Goal: Information Seeking & Learning: Find contact information

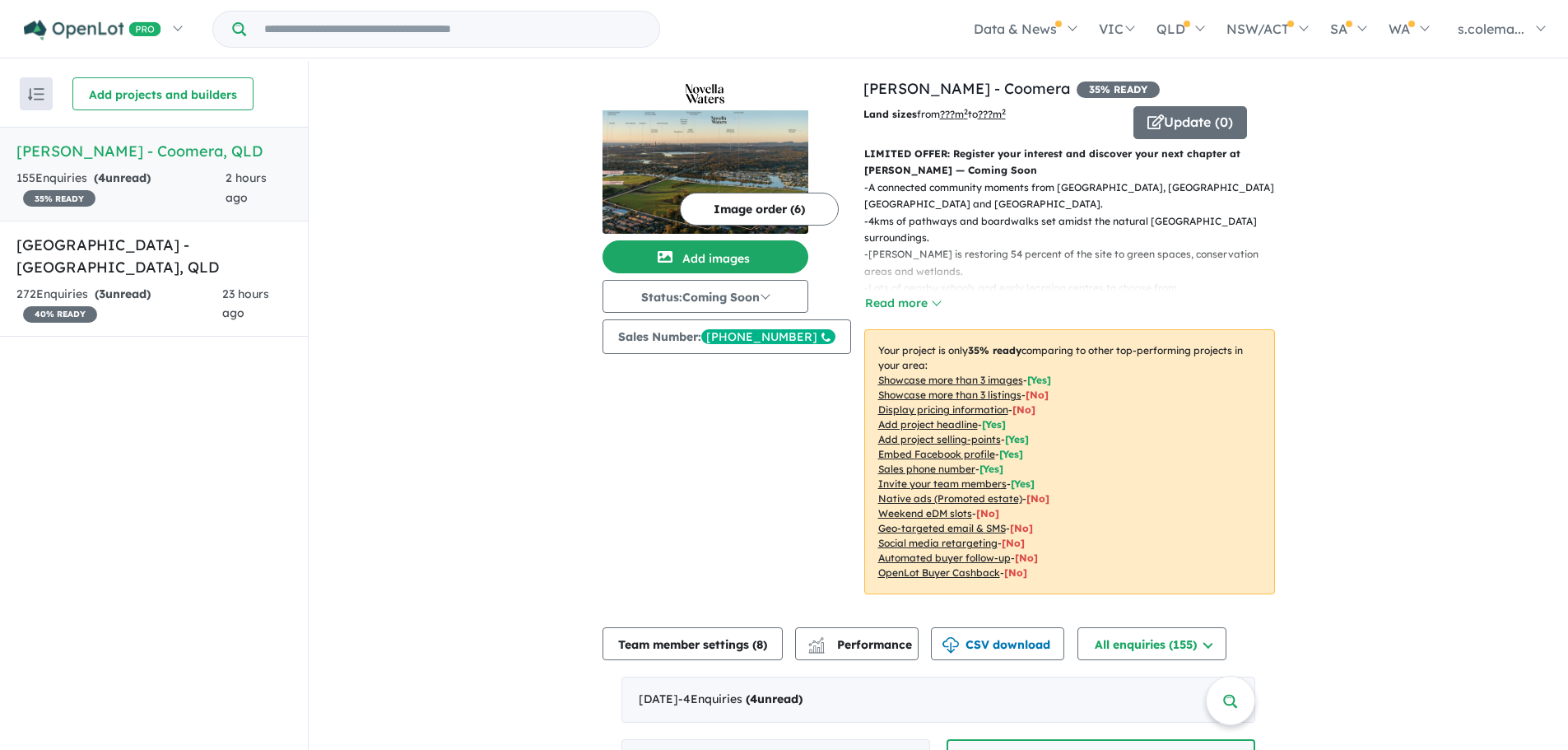
click at [195, 147] on h5 "Novella Waters - Coomera , QLD" at bounding box center [154, 151] width 275 height 22
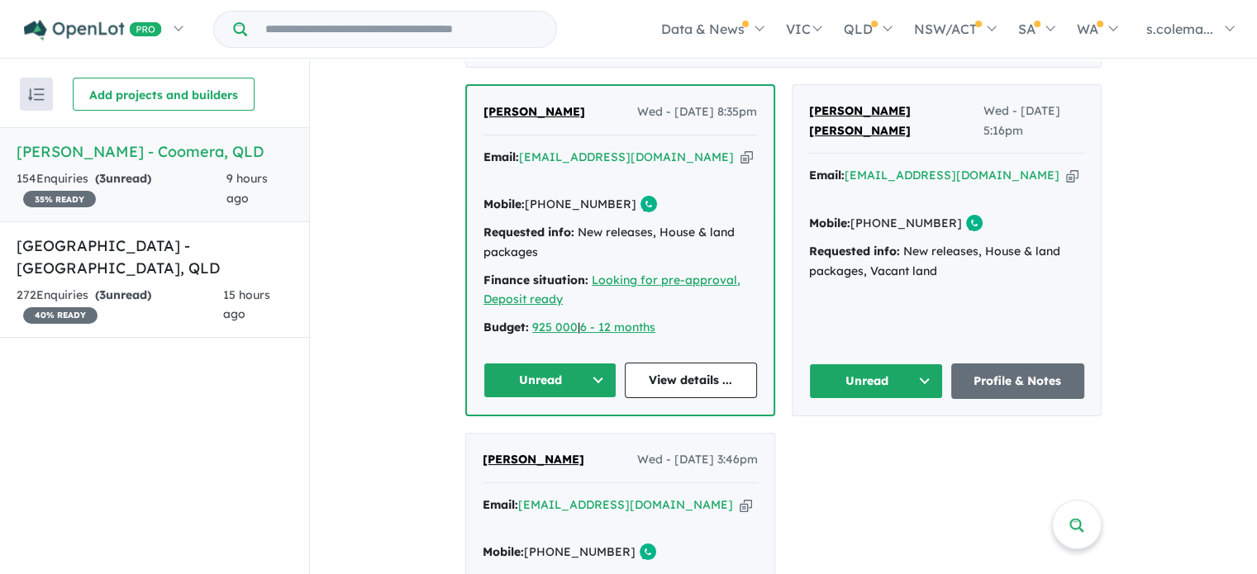
scroll to position [661, 0]
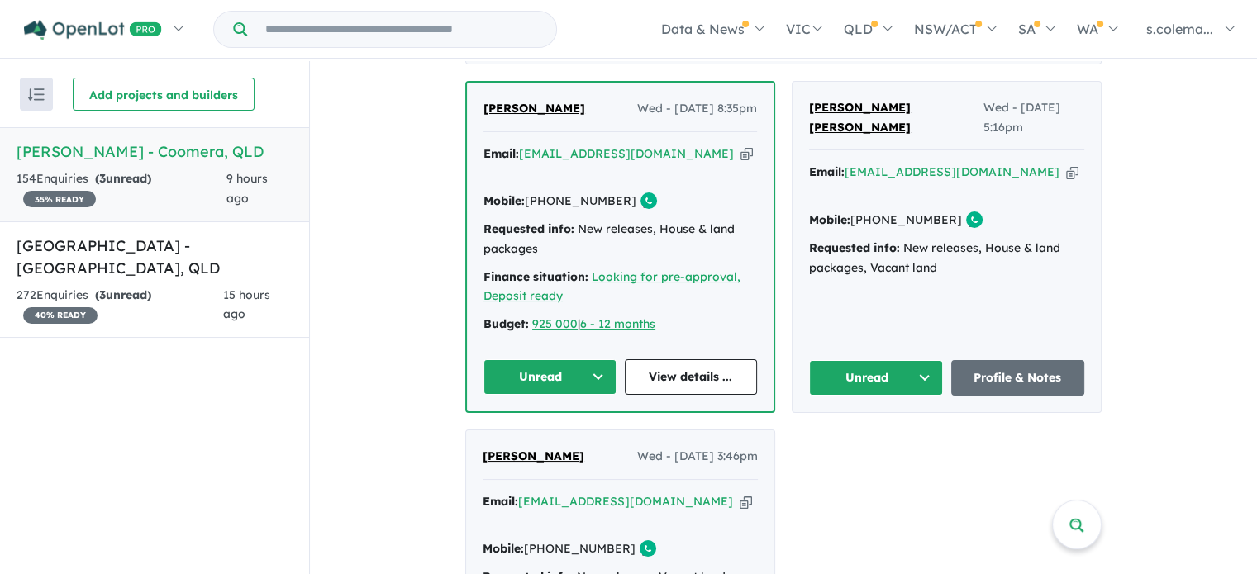
click at [588, 360] on button "Unread" at bounding box center [550, 378] width 133 height 36
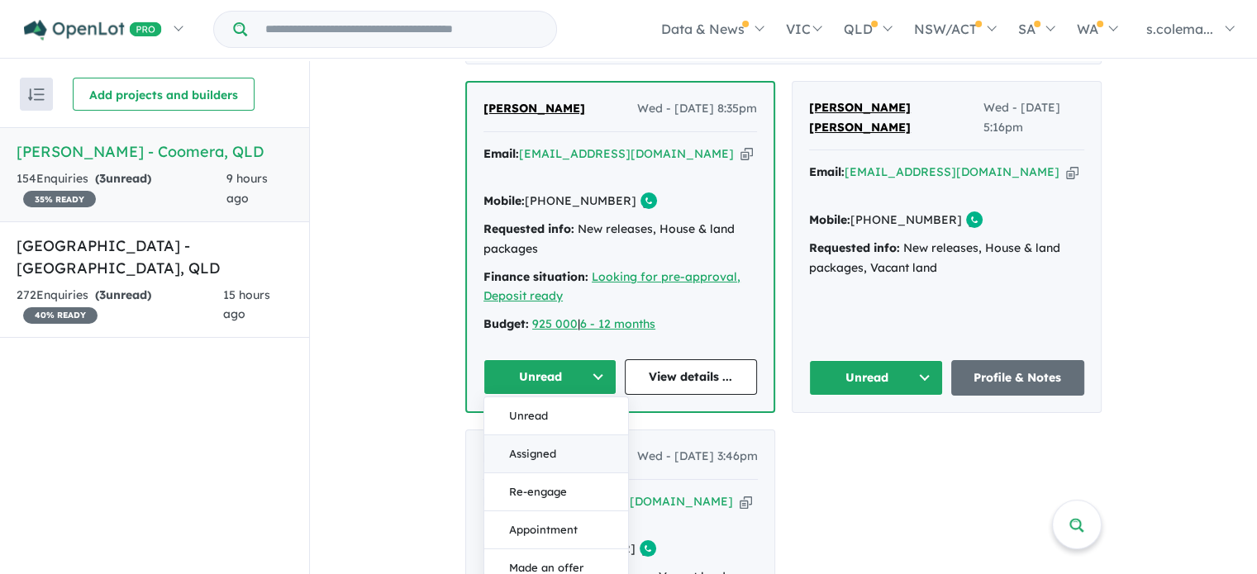
drag, startPoint x: 541, startPoint y: 419, endPoint x: 713, endPoint y: 395, distance: 174.4
click at [541, 436] on button "Assigned" at bounding box center [556, 455] width 144 height 38
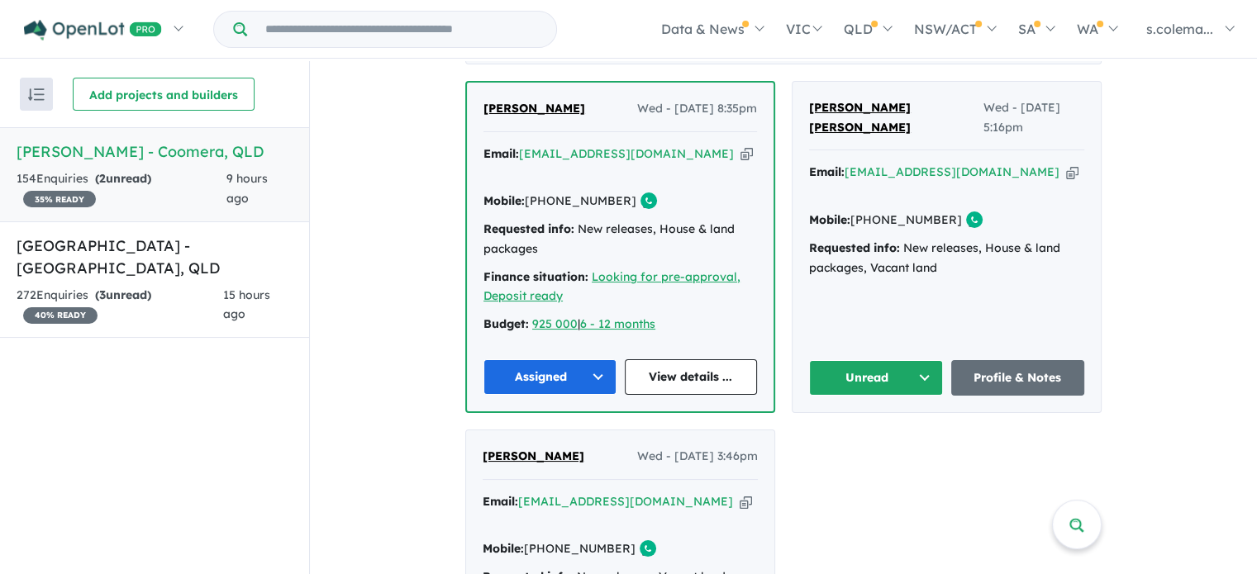
click at [917, 360] on button "Unread" at bounding box center [876, 378] width 134 height 36
drag, startPoint x: 895, startPoint y: 412, endPoint x: 877, endPoint y: 415, distance: 18.4
click at [895, 436] on button "Assigned" at bounding box center [882, 455] width 144 height 38
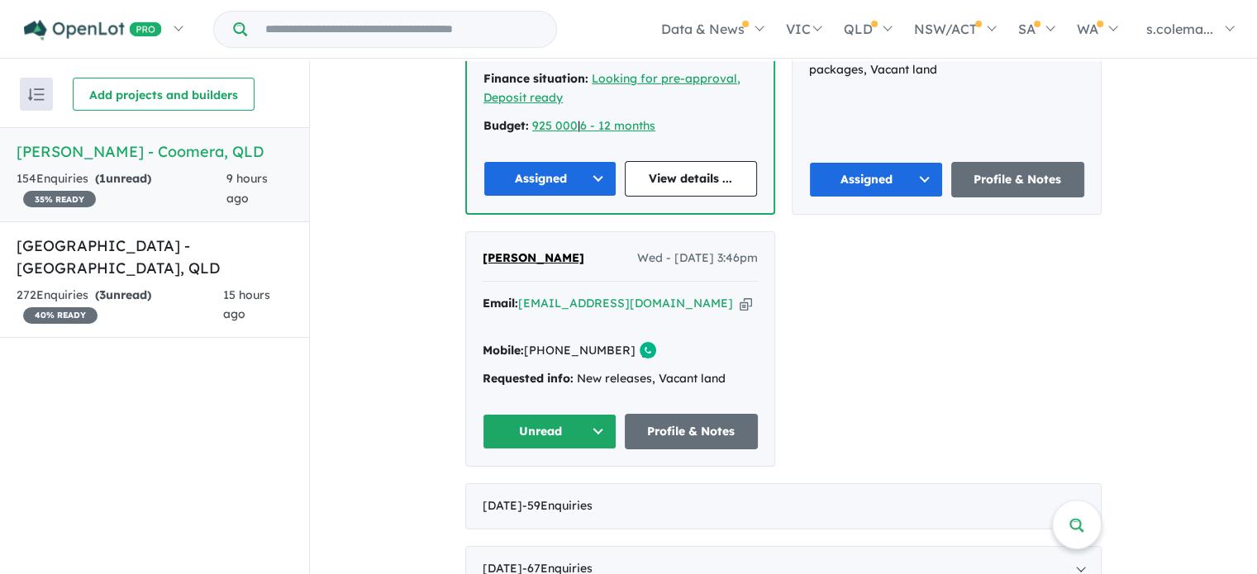
scroll to position [901, 0]
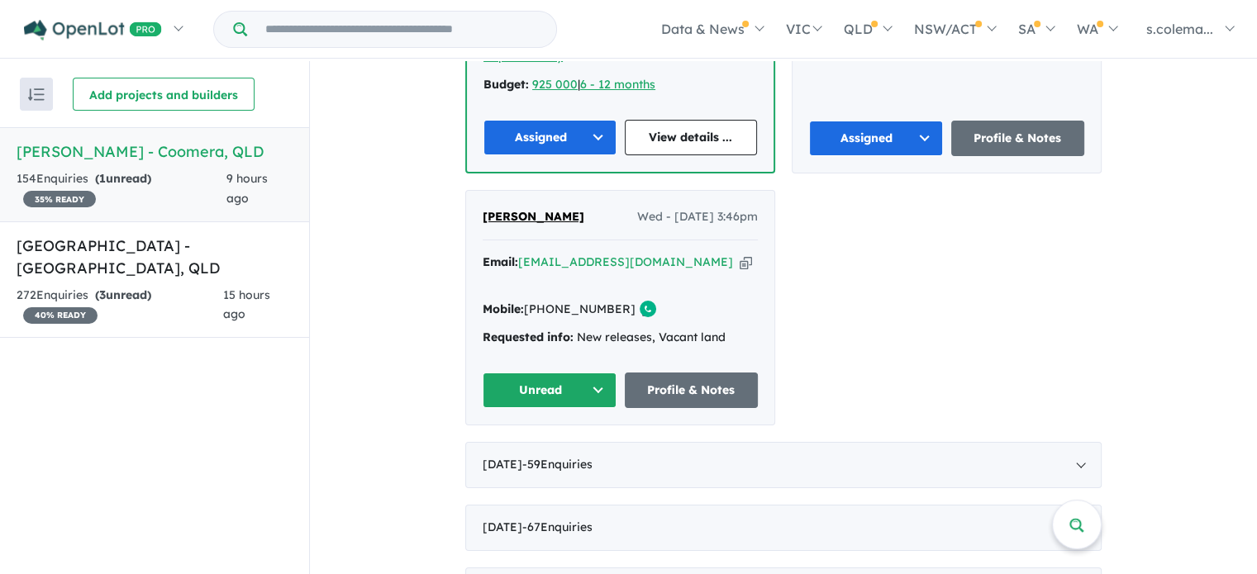
click at [570, 373] on button "Unread" at bounding box center [550, 391] width 134 height 36
click at [542, 449] on button "Assigned" at bounding box center [556, 468] width 144 height 38
click at [1074, 442] on div "[DATE] - 59 Enquir ies ( 0 unread)" at bounding box center [783, 465] width 636 height 46
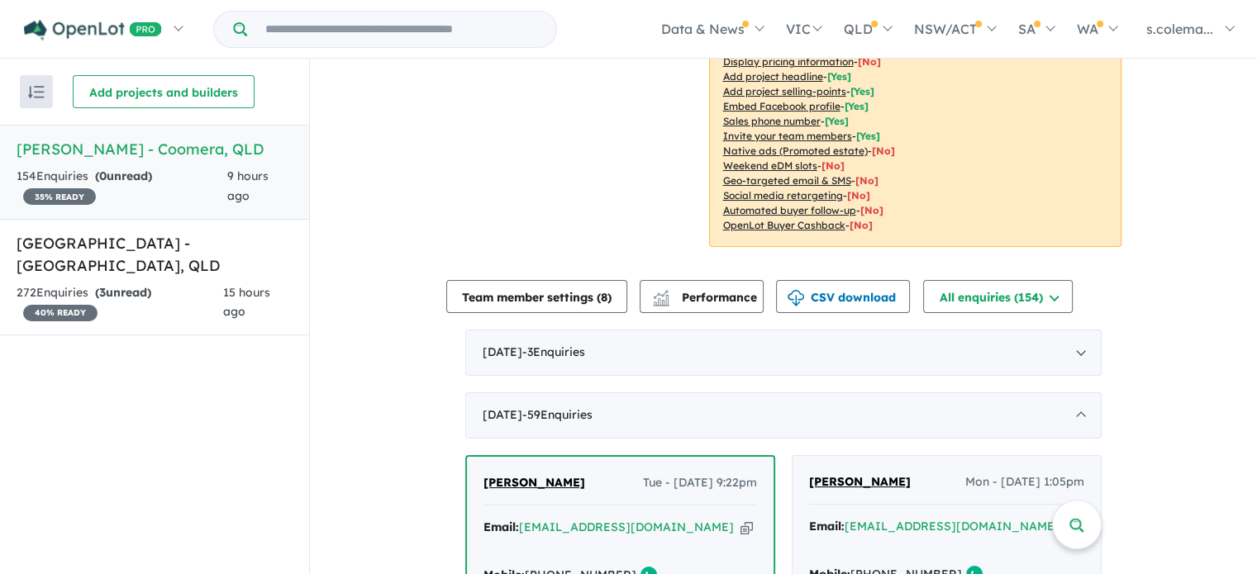
scroll to position [393, 0]
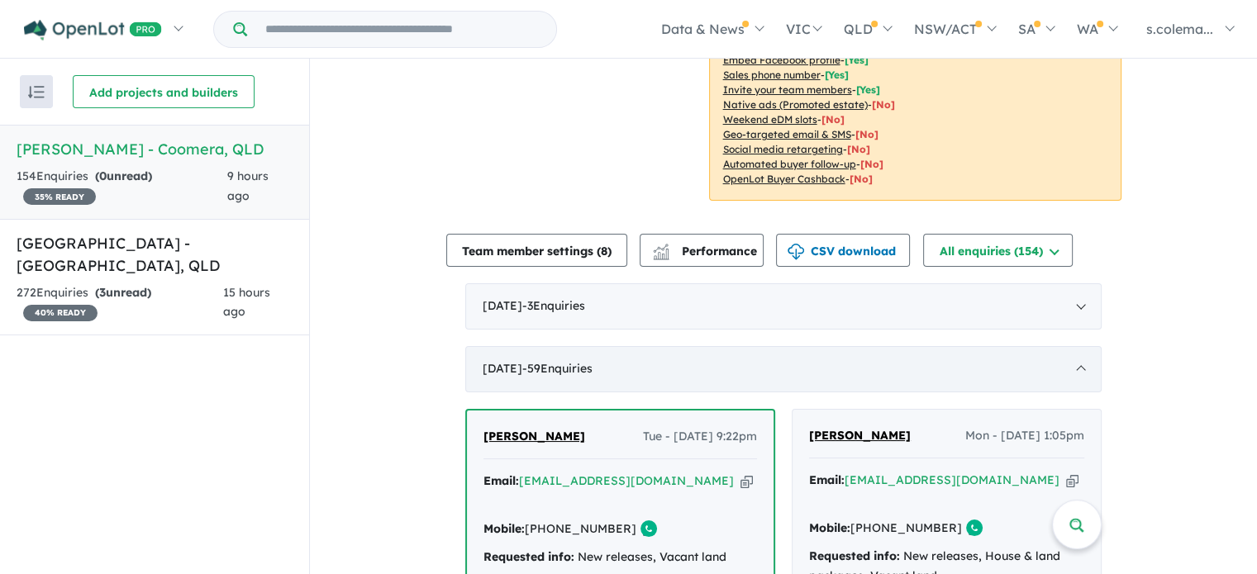
click at [1075, 355] on div "[DATE] - 59 Enquir ies ( 0 unread)" at bounding box center [783, 369] width 636 height 46
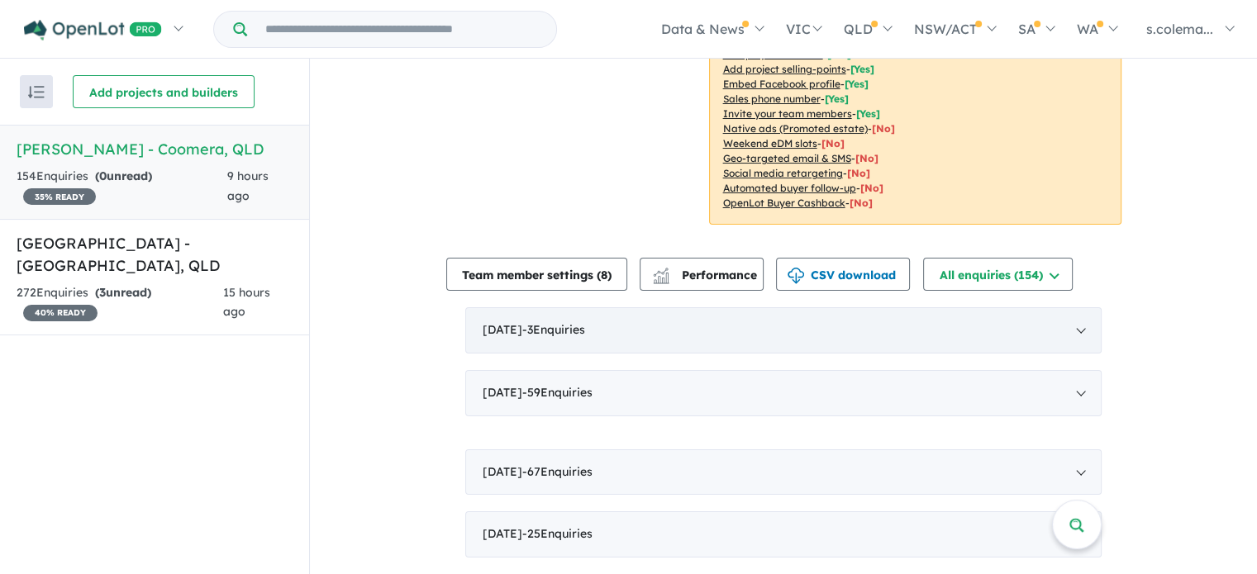
scroll to position [341, 0]
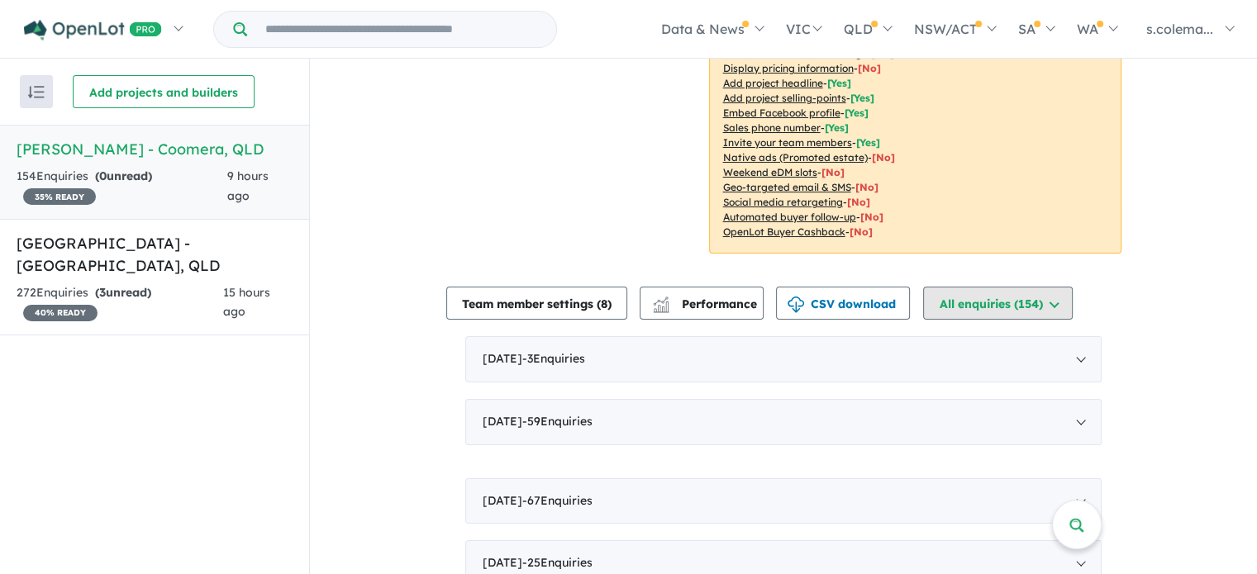
click at [1073, 300] on button "All enquiries ( 154 )" at bounding box center [998, 303] width 150 height 33
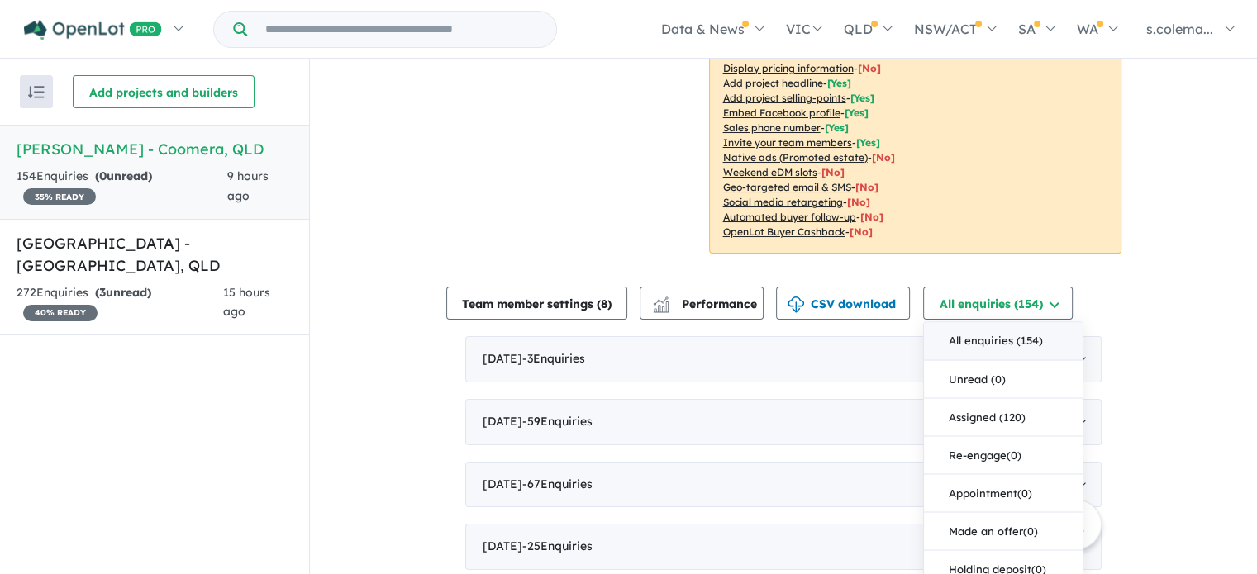
click at [1134, 302] on div "View 2 projects in your account [PERSON_NAME] - Coomera 35 % READY Land sizes f…" at bounding box center [783, 152] width 947 height 869
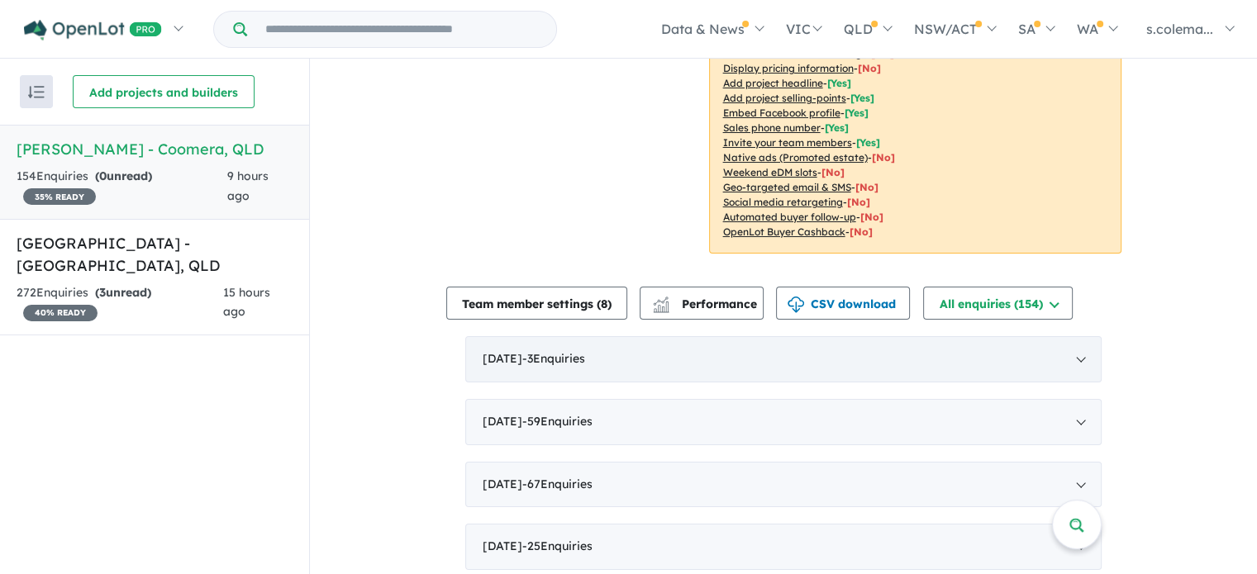
click at [1079, 346] on div "[DATE] - 3 Enquir ies ( 0 unread)" at bounding box center [783, 359] width 636 height 46
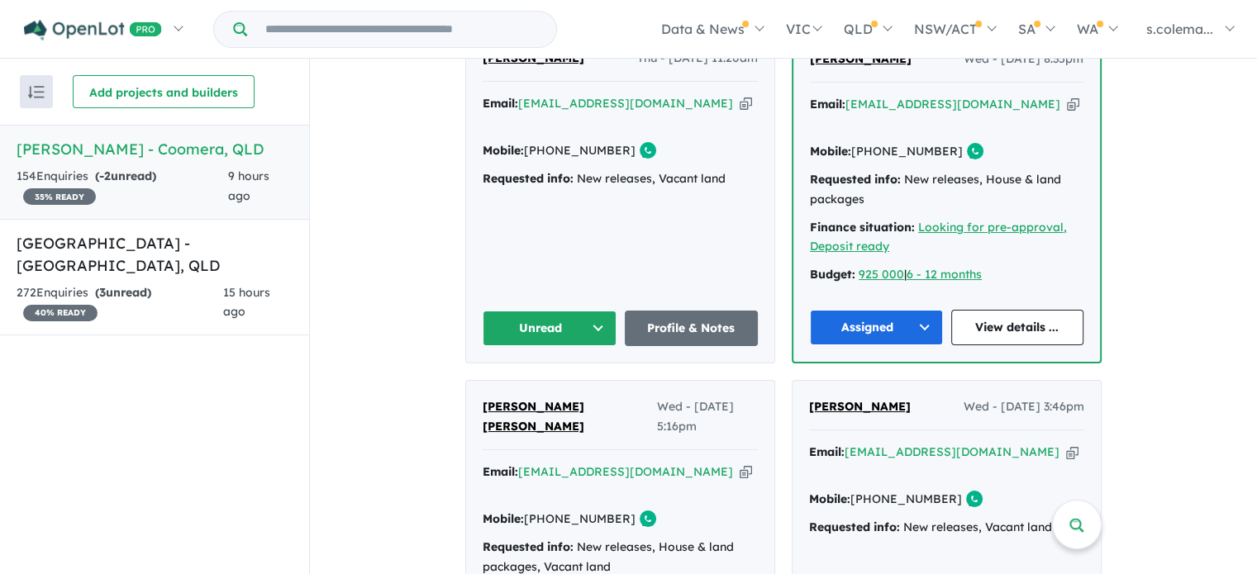
scroll to position [754, 0]
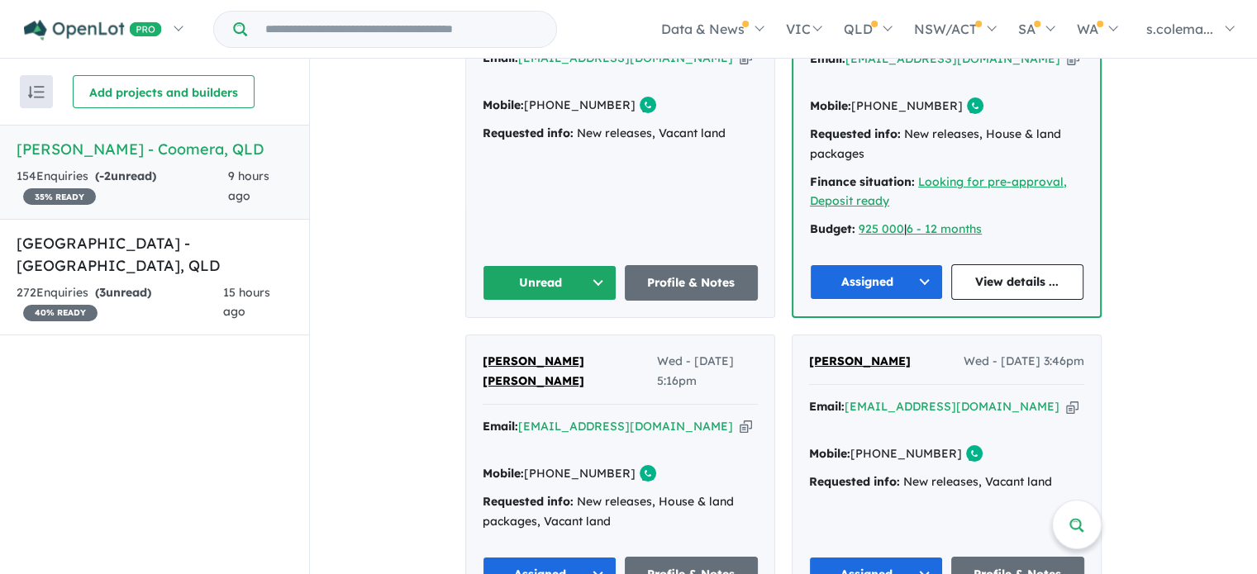
click at [596, 265] on button "Unread" at bounding box center [550, 283] width 134 height 36
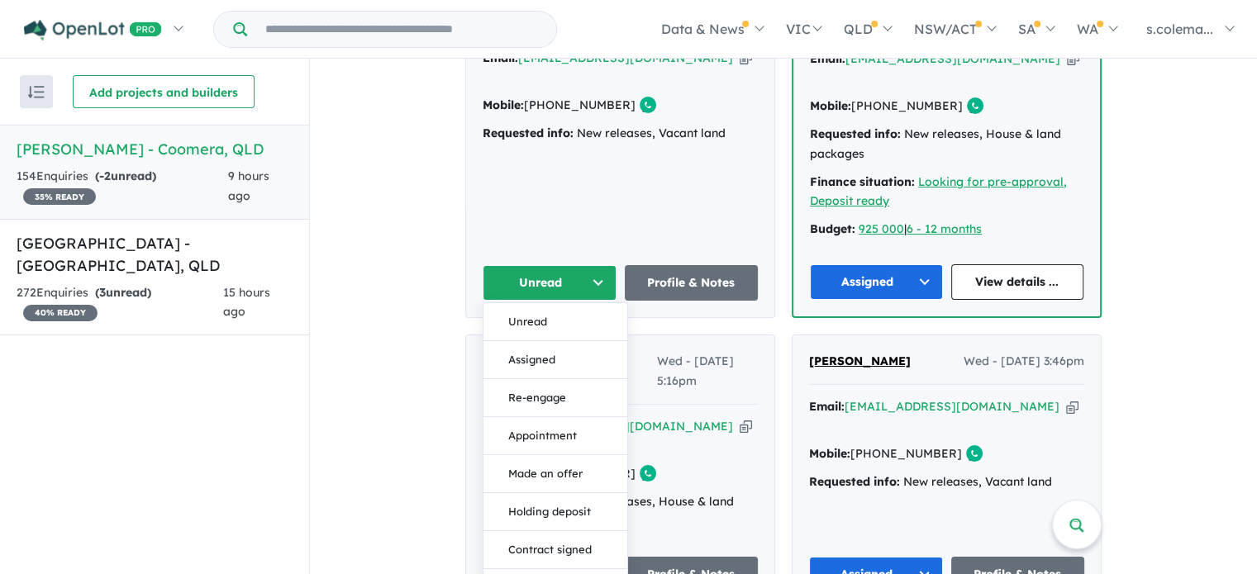
click at [578, 341] on button "Assigned" at bounding box center [556, 360] width 144 height 38
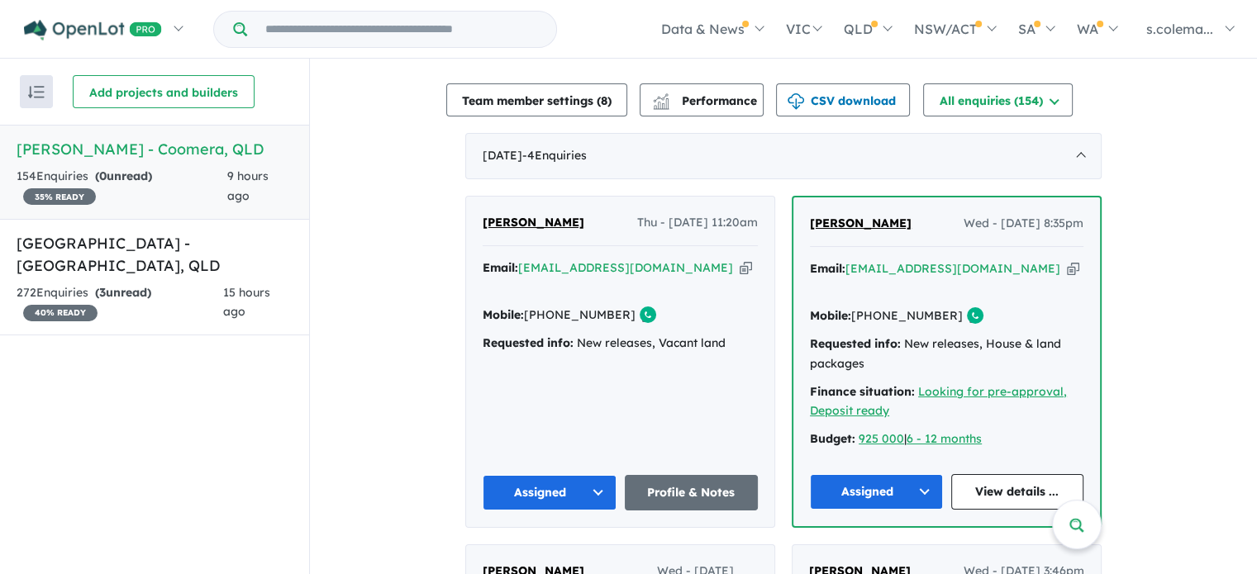
scroll to position [506, 0]
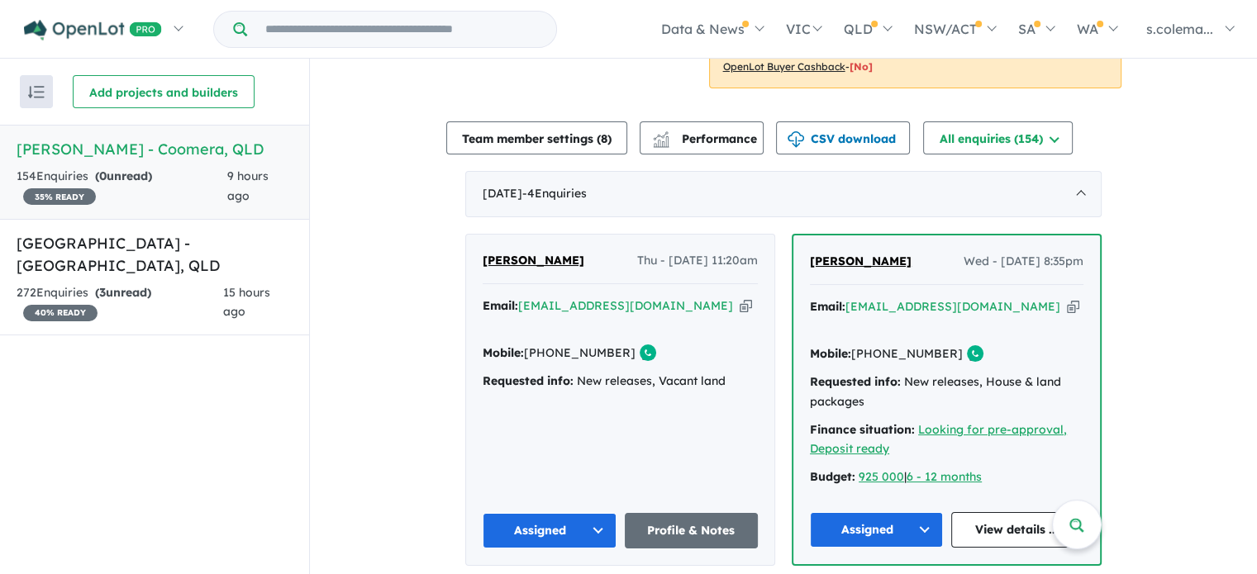
click at [555, 513] on button "Assigned" at bounding box center [550, 531] width 134 height 36
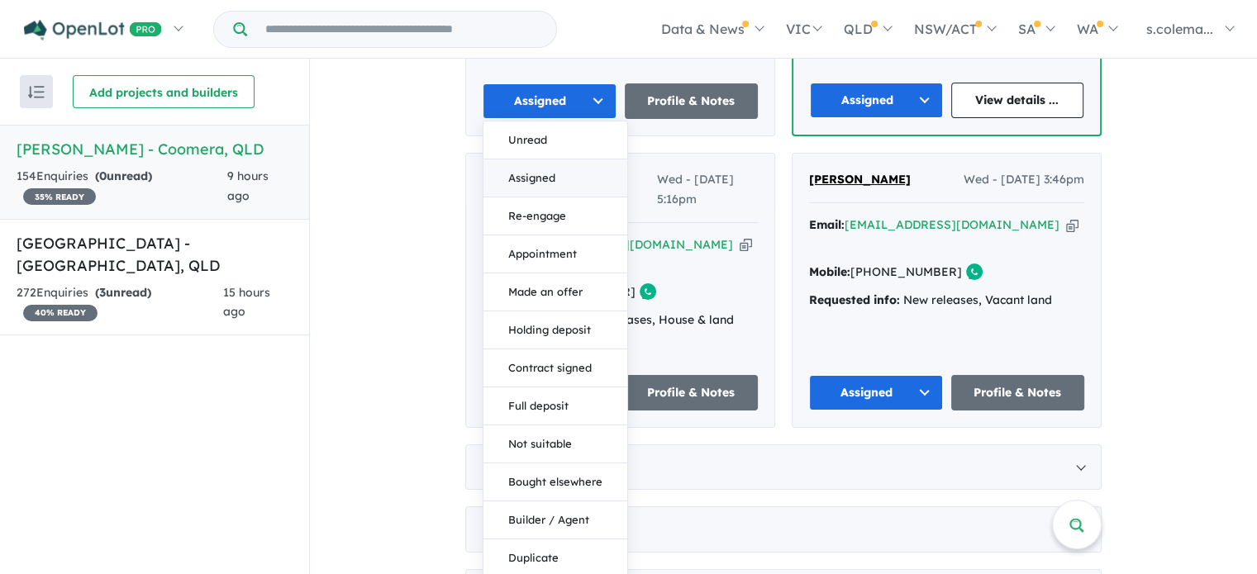
scroll to position [941, 0]
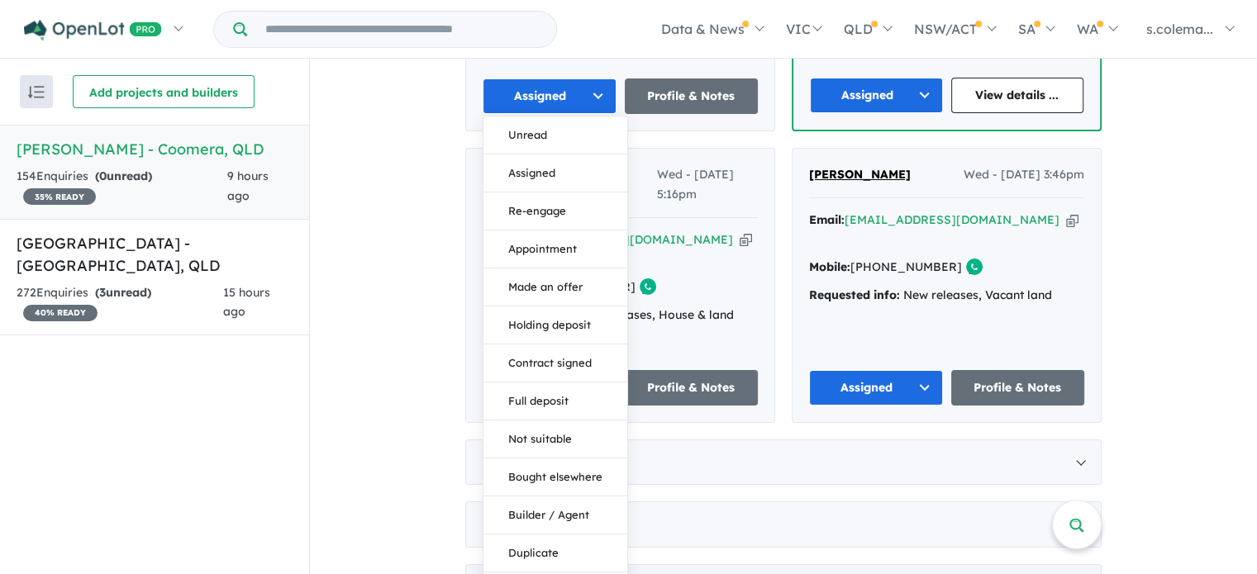
click at [533, 535] on button "Duplicate" at bounding box center [556, 554] width 144 height 38
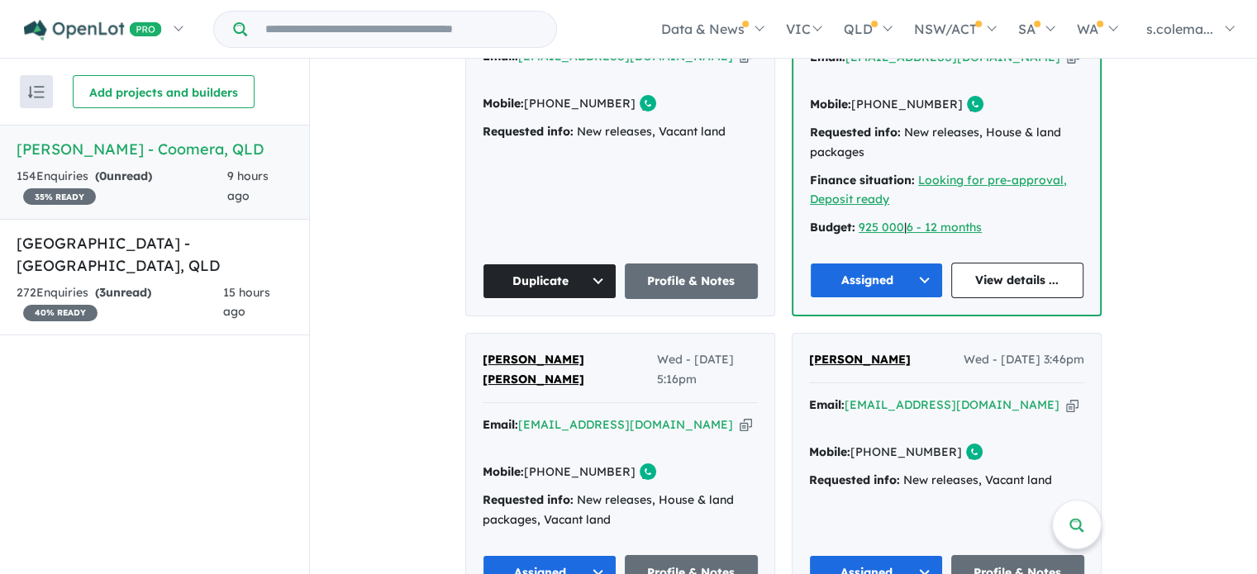
scroll to position [590, 0]
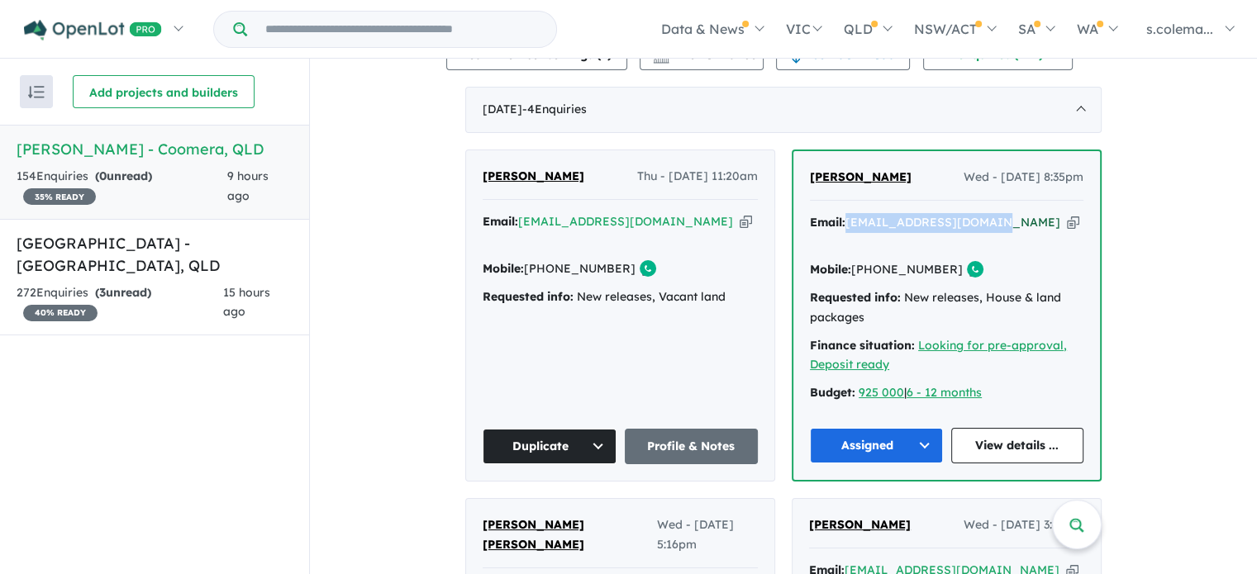
drag, startPoint x: 992, startPoint y: 210, endPoint x: 848, endPoint y: 208, distance: 143.8
click at [848, 213] on div "Email: [PERSON_NAME][EMAIL_ADDRESS][DOMAIN_NAME] Copied!" at bounding box center [947, 233] width 274 height 40
copy a%20Novella%20Waters%20-%20Coomera"] "[EMAIL_ADDRESS][DOMAIN_NAME]"
drag, startPoint x: 926, startPoint y: 169, endPoint x: 805, endPoint y: 169, distance: 120.7
click at [810, 168] on div "[PERSON_NAME] Wed - [DATE] 8:35pm" at bounding box center [947, 184] width 274 height 33
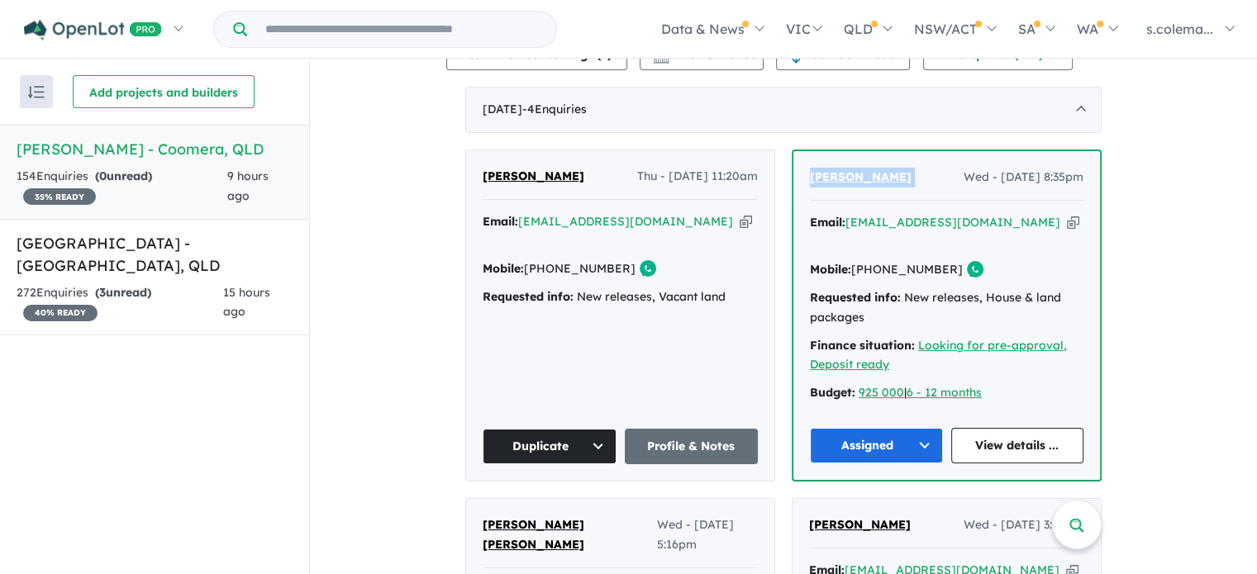
copy span "[PERSON_NAME]"
drag, startPoint x: 938, startPoint y: 241, endPoint x: 876, endPoint y: 240, distance: 62.0
click at [876, 260] on div "Mobile: [PHONE_NUMBER] Copied!" at bounding box center [947, 270] width 274 height 20
copy link "437 961 536"
click at [349, 317] on div "View 2 projects in your account [PERSON_NAME] - Coomera 35 % READY Land sizes f…" at bounding box center [783, 223] width 947 height 1509
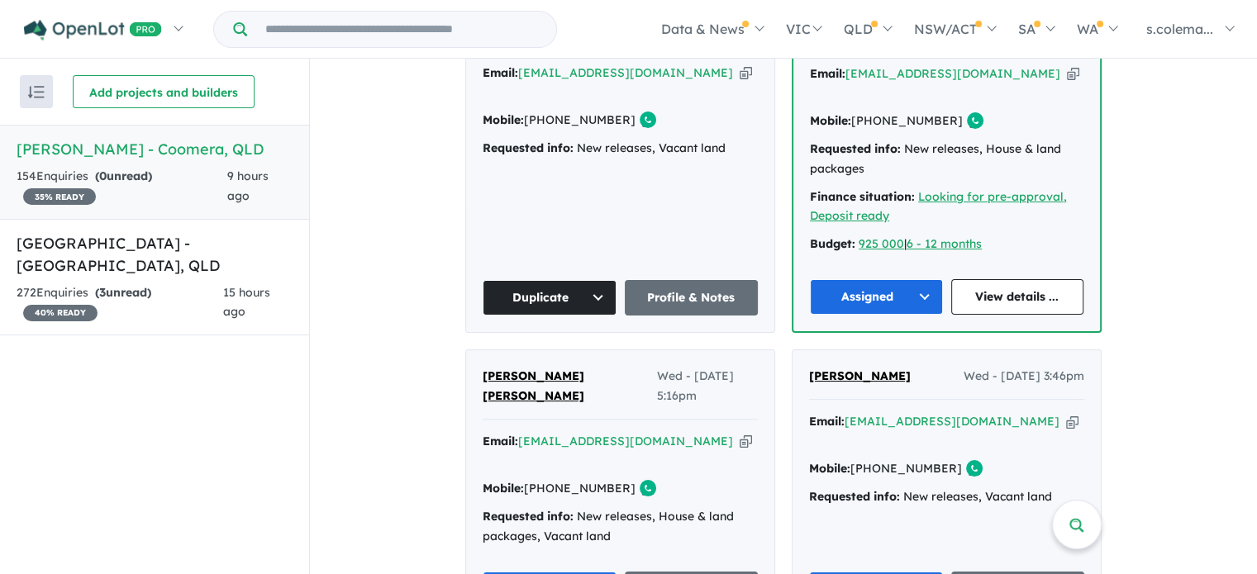
scroll to position [920, 0]
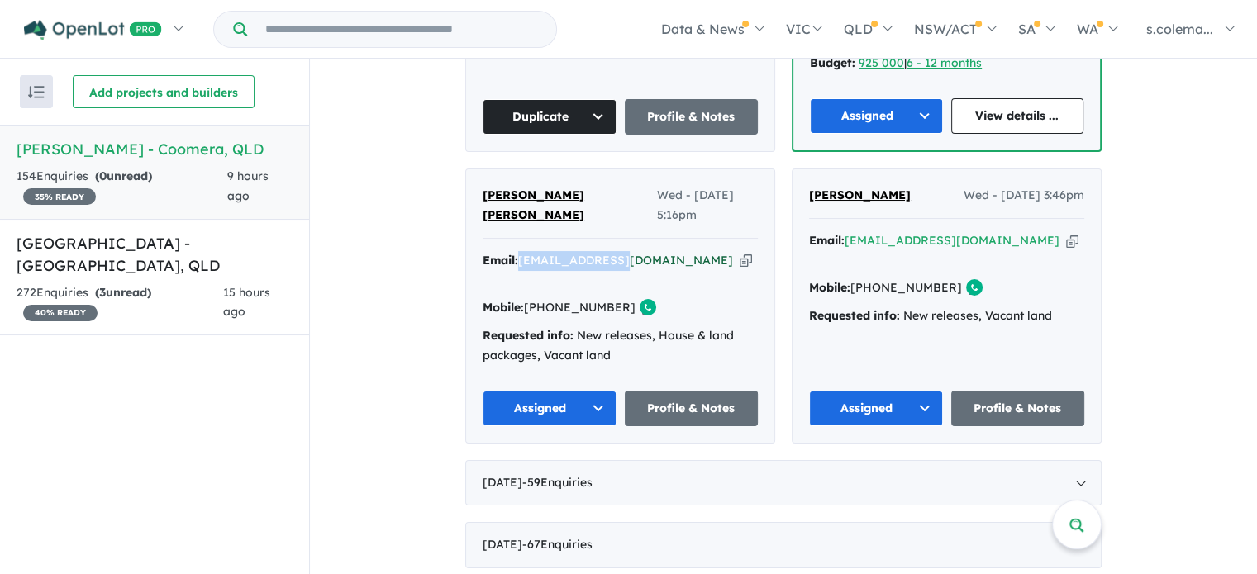
drag, startPoint x: 618, startPoint y: 210, endPoint x: 519, endPoint y: 212, distance: 99.2
click at [519, 251] on div "Email: [EMAIL_ADDRESS][DOMAIN_NAME] Copied!" at bounding box center [620, 271] width 275 height 40
copy a%20Novella%20Waters%20-%20Coomera"] "[EMAIL_ADDRESS][DOMAIN_NAME]"
drag, startPoint x: 549, startPoint y: 161, endPoint x: 479, endPoint y: 164, distance: 70.3
click at [483, 186] on div "[PERSON_NAME] [PERSON_NAME] Wed - [DATE] 5:16pm" at bounding box center [620, 212] width 275 height 53
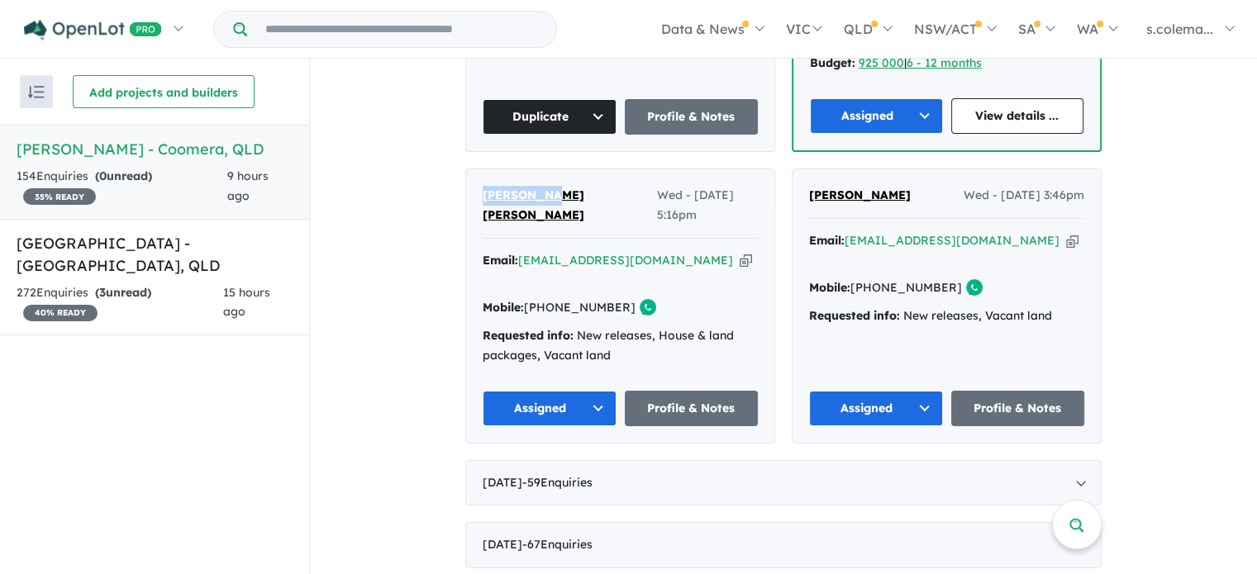
copy span "[PERSON_NAME] [PERSON_NAME]"
drag, startPoint x: 612, startPoint y: 237, endPoint x: 545, endPoint y: 245, distance: 68.2
click at [545, 298] on div "Mobile: [PHONE_NUMBER] Copied!" at bounding box center [620, 308] width 275 height 20
copy link "438 765 201"
click at [667, 298] on div "Mobile: [PHONE_NUMBER] Copied!" at bounding box center [620, 308] width 275 height 20
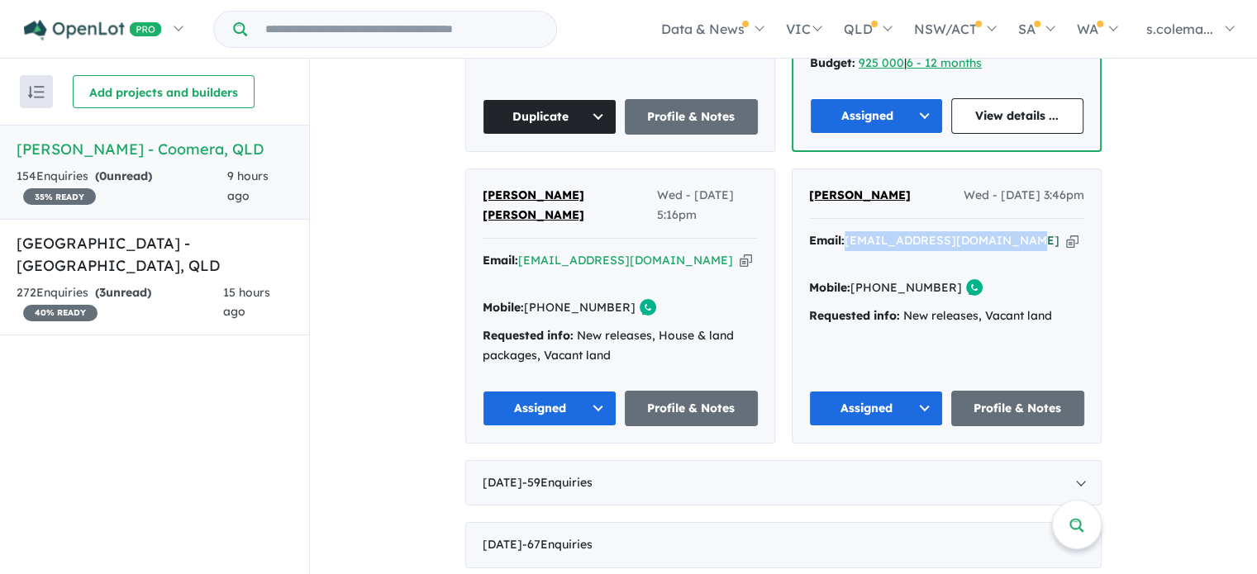
drag, startPoint x: 1009, startPoint y: 207, endPoint x: 847, endPoint y: 203, distance: 162.0
click at [847, 231] on div "Email: [EMAIL_ADDRESS][DOMAIN_NAME] Copied!" at bounding box center [946, 251] width 275 height 40
copy a%20Novella%20Waters%20-%20Coomera"] "[EMAIL_ADDRESS][DOMAIN_NAME]"
drag, startPoint x: 909, startPoint y: 165, endPoint x: 807, endPoint y: 164, distance: 102.5
click at [809, 186] on div "[PERSON_NAME] Wed - [DATE] 3:46pm" at bounding box center [946, 202] width 275 height 33
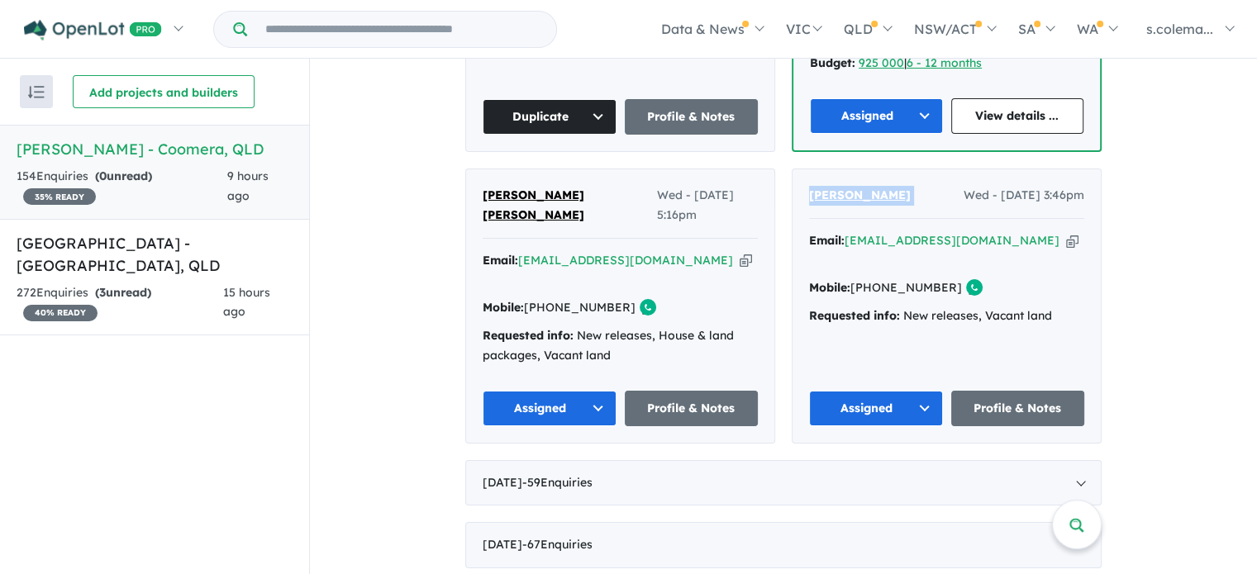
copy span "[PERSON_NAME]"
drag, startPoint x: 898, startPoint y: 232, endPoint x: 856, endPoint y: 237, distance: 42.4
click at [856, 279] on div "Mobile: [PHONE_NUMBER] Copied!" at bounding box center [946, 289] width 275 height 20
click at [900, 279] on div "Mobile: [PHONE_NUMBER] Copied!" at bounding box center [946, 289] width 275 height 20
click at [938, 279] on div "Mobile: [PHONE_NUMBER] Copied!" at bounding box center [946, 289] width 275 height 20
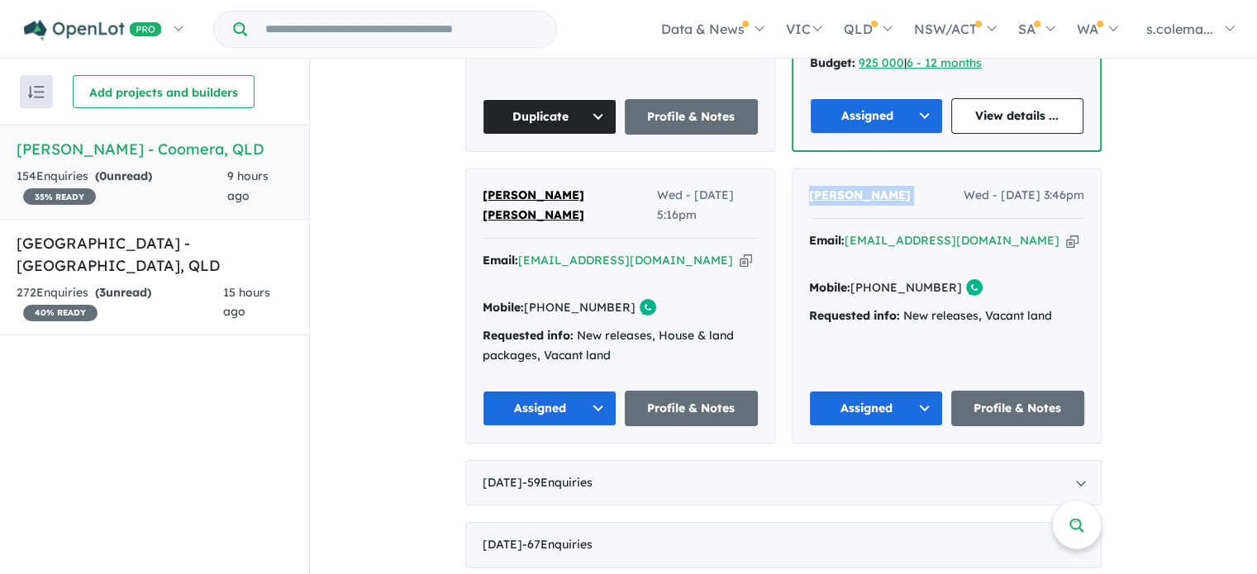
copy link "61 490 120 101"
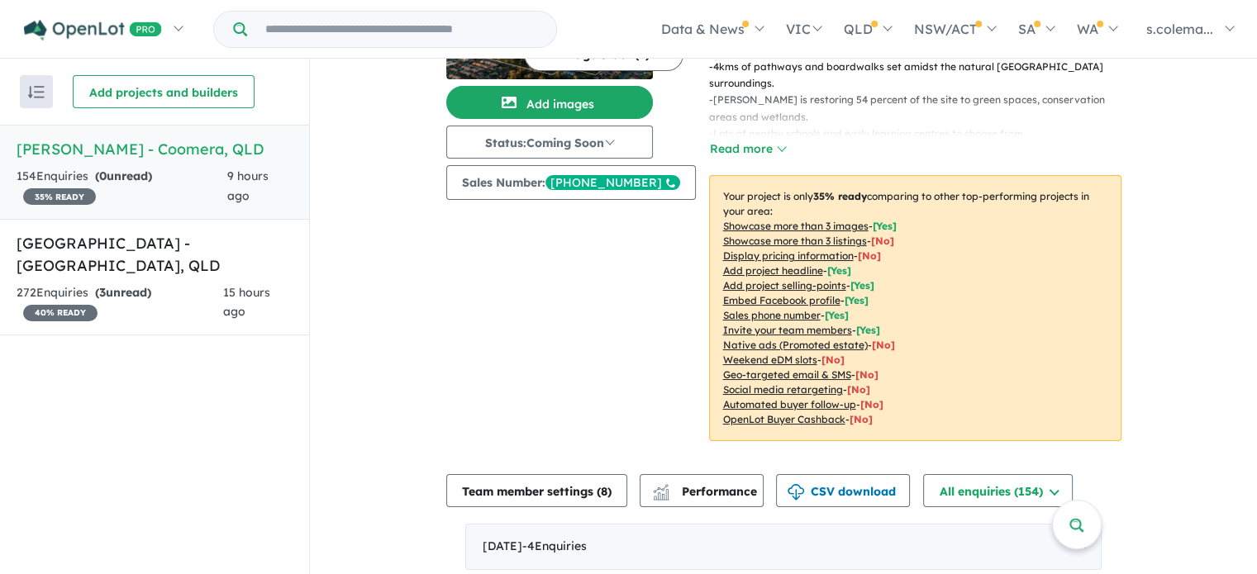
scroll to position [0, 0]
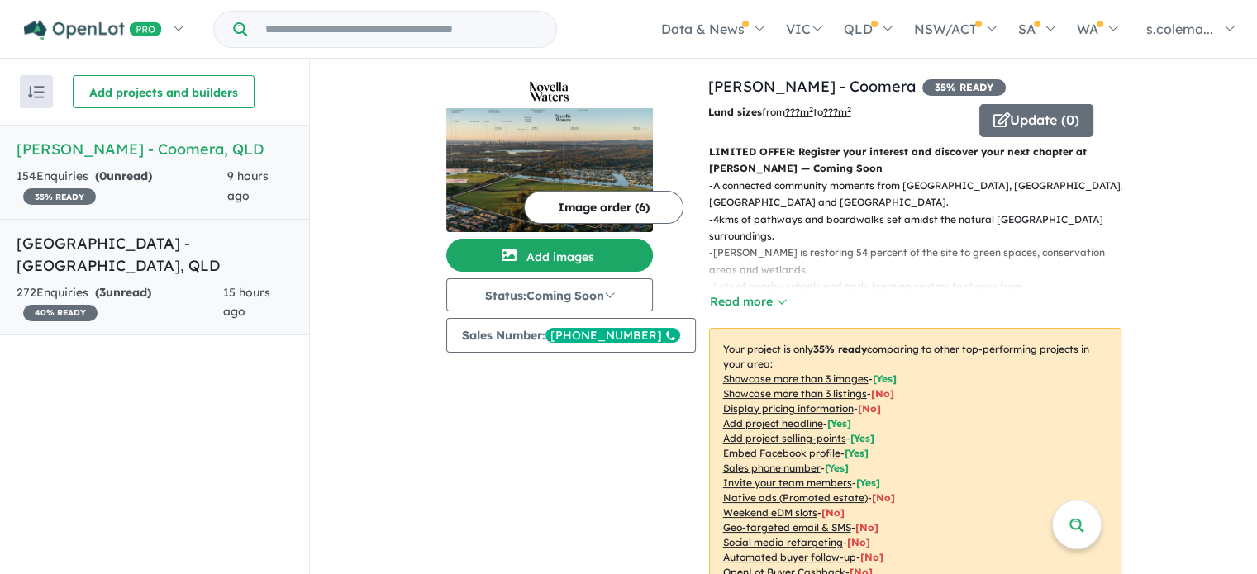
click at [136, 249] on h5 "[GEOGRAPHIC_DATA] - [GEOGRAPHIC_DATA] , [GEOGRAPHIC_DATA]" at bounding box center [155, 254] width 276 height 45
